Goal: Information Seeking & Learning: Learn about a topic

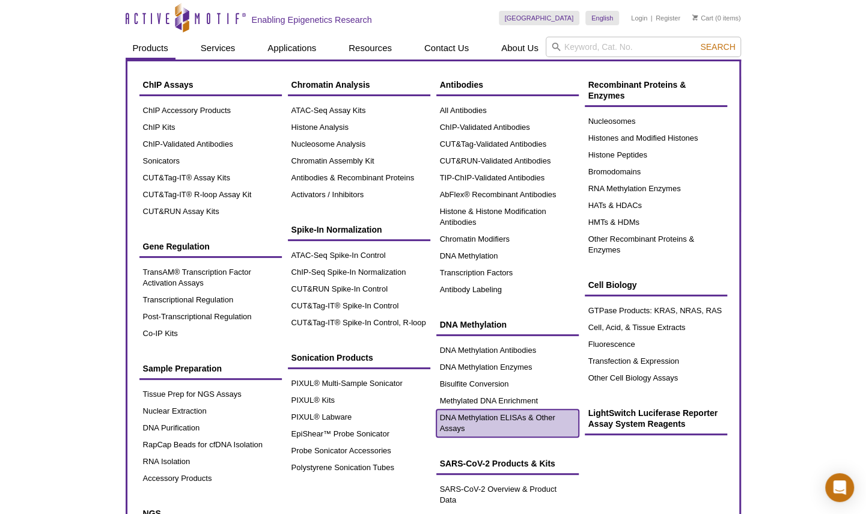
click at [499, 418] on link "DNA Methylation ELISAs & Other Assays" at bounding box center [507, 423] width 142 height 28
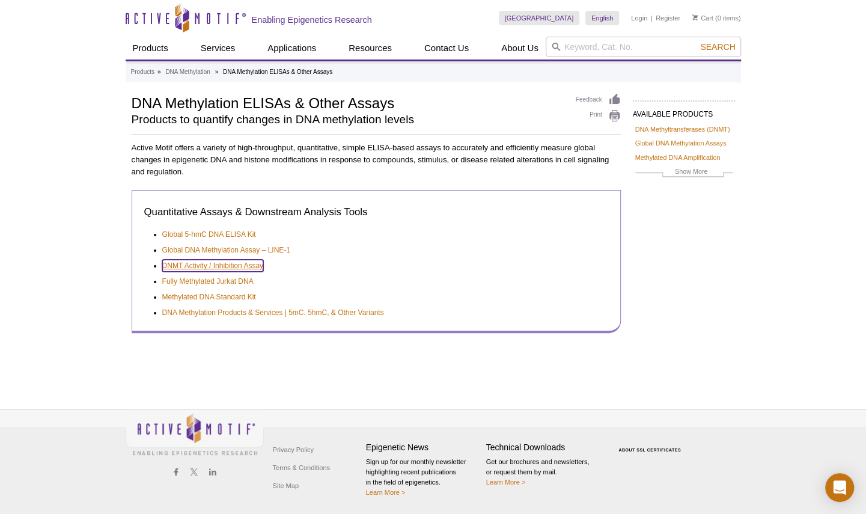
click at [244, 264] on link "DNMT Activity / Inhibition Assay" at bounding box center [213, 266] width 102 height 12
